Goal: Consume media (video, audio): Watch videos, listen to music or podcasts

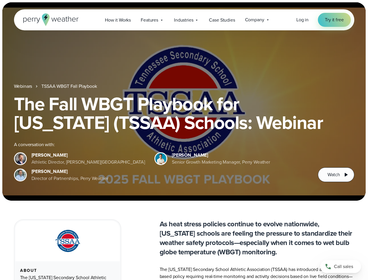
click at [184, 140] on div "The Fall WBGT Playbook for [US_STATE] (TSSAA) Schools: Webinar A conversation w…" at bounding box center [184, 137] width 340 height 87
click at [184, 20] on span "Industries" at bounding box center [183, 20] width 19 height 7
click at [184, 101] on h1 "The Fall WBGT Playbook for [US_STATE] (TSSAA) Schools: Webinar" at bounding box center [184, 112] width 340 height 37
click at [70, 86] on link "TSSAA WBGT Fall Playbook" at bounding box center [68, 86] width 55 height 7
click at [336, 174] on span "Watch" at bounding box center [333, 174] width 12 height 7
